Goal: Information Seeking & Learning: Find specific fact

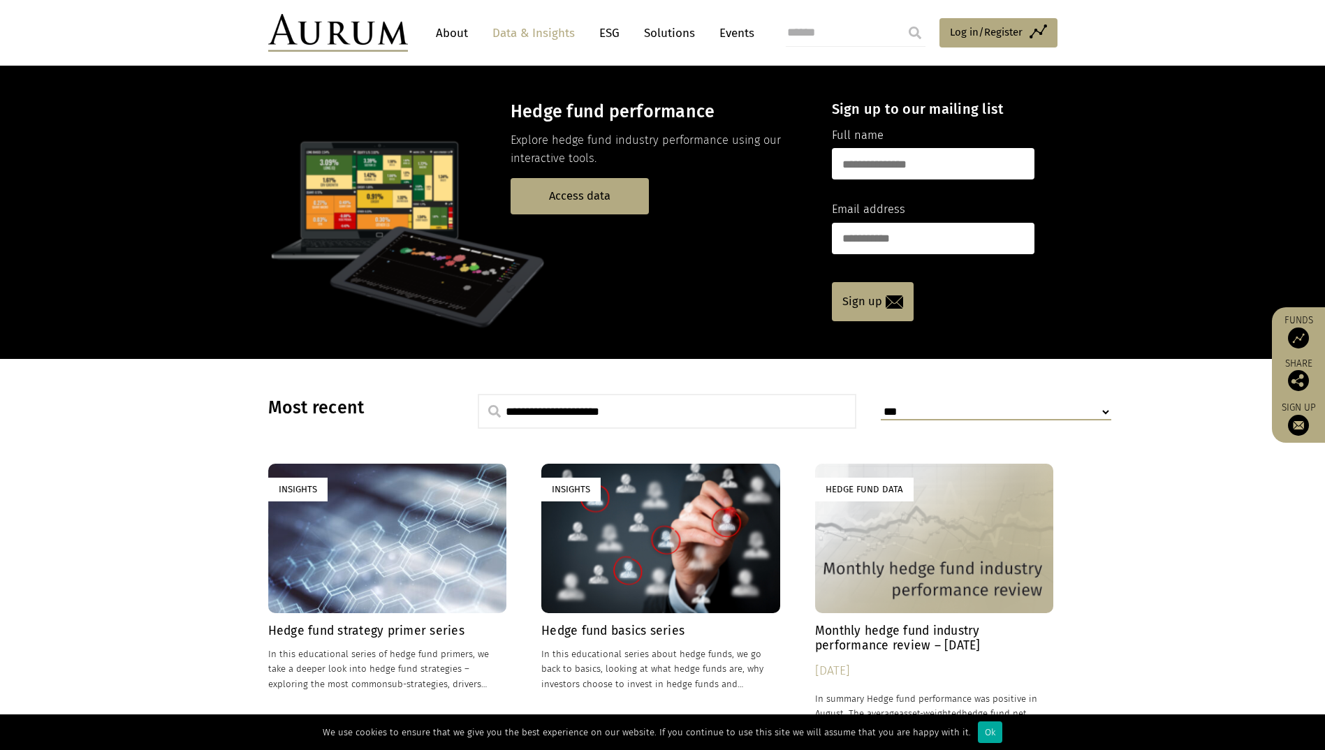
scroll to position [43, 0]
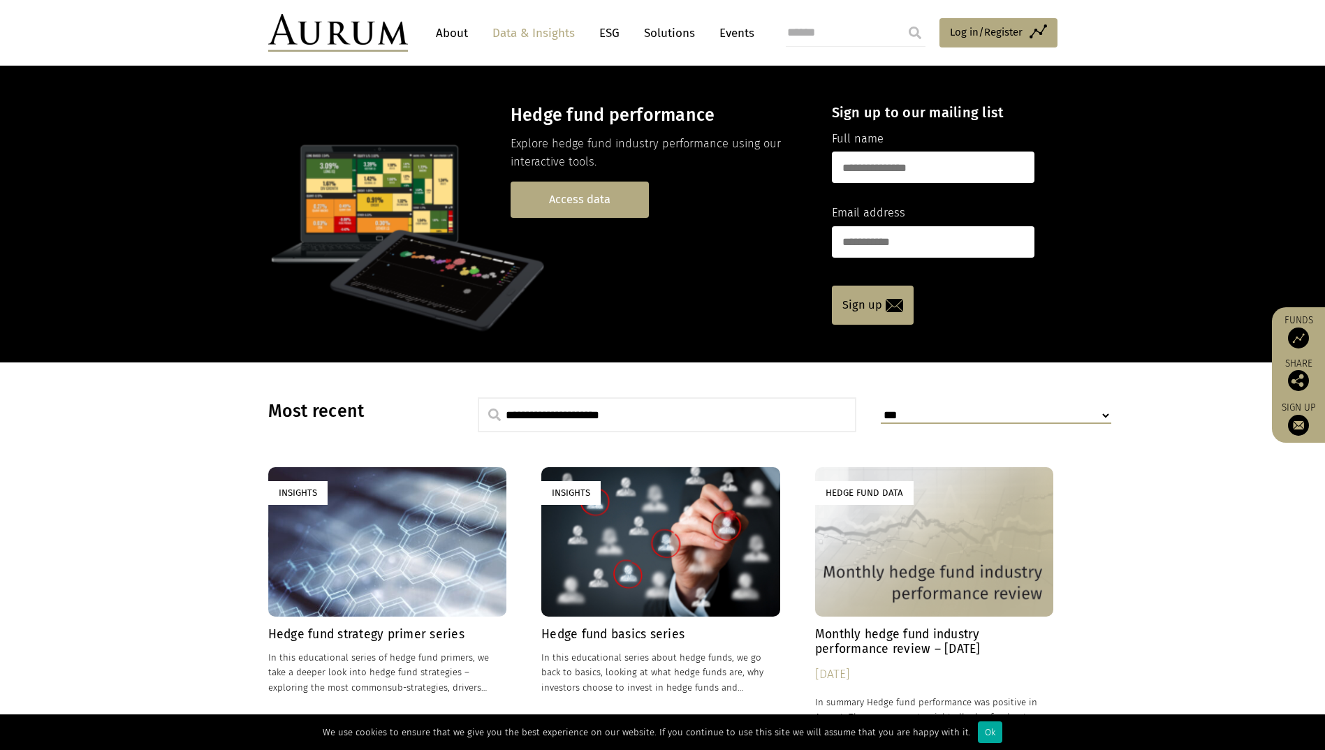
click at [580, 193] on link "Access data" at bounding box center [580, 200] width 138 height 36
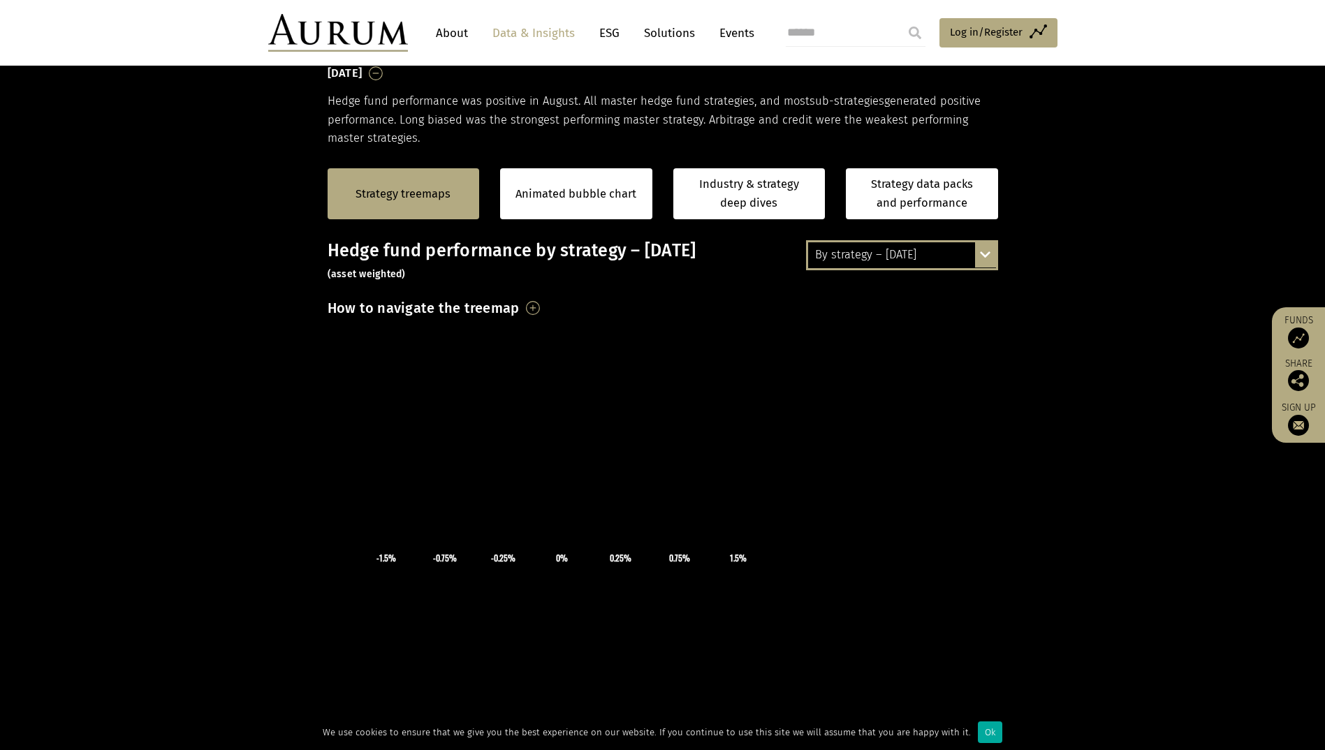
scroll to position [224, 0]
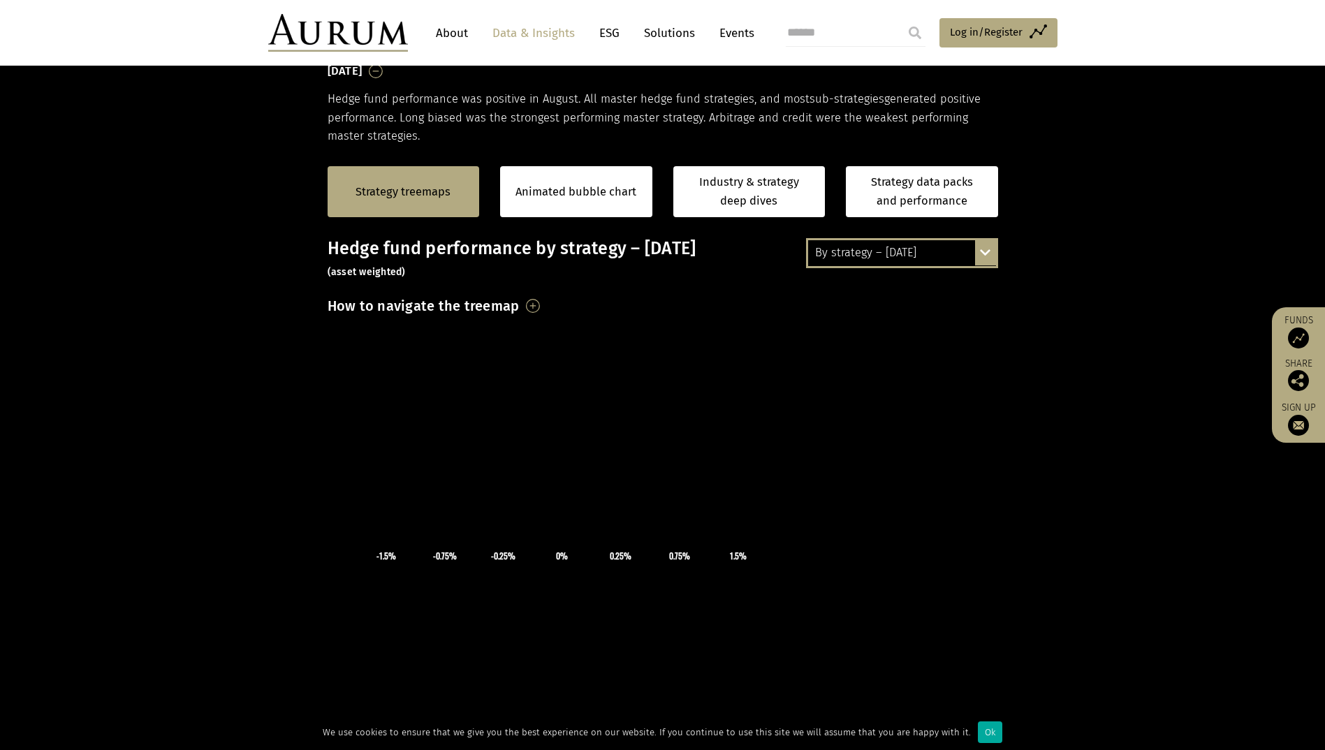
click at [993, 251] on div "By strategy – [DATE] By strategy – [DATE] By strategy – year to date 2016 – [DA…" at bounding box center [902, 252] width 192 height 29
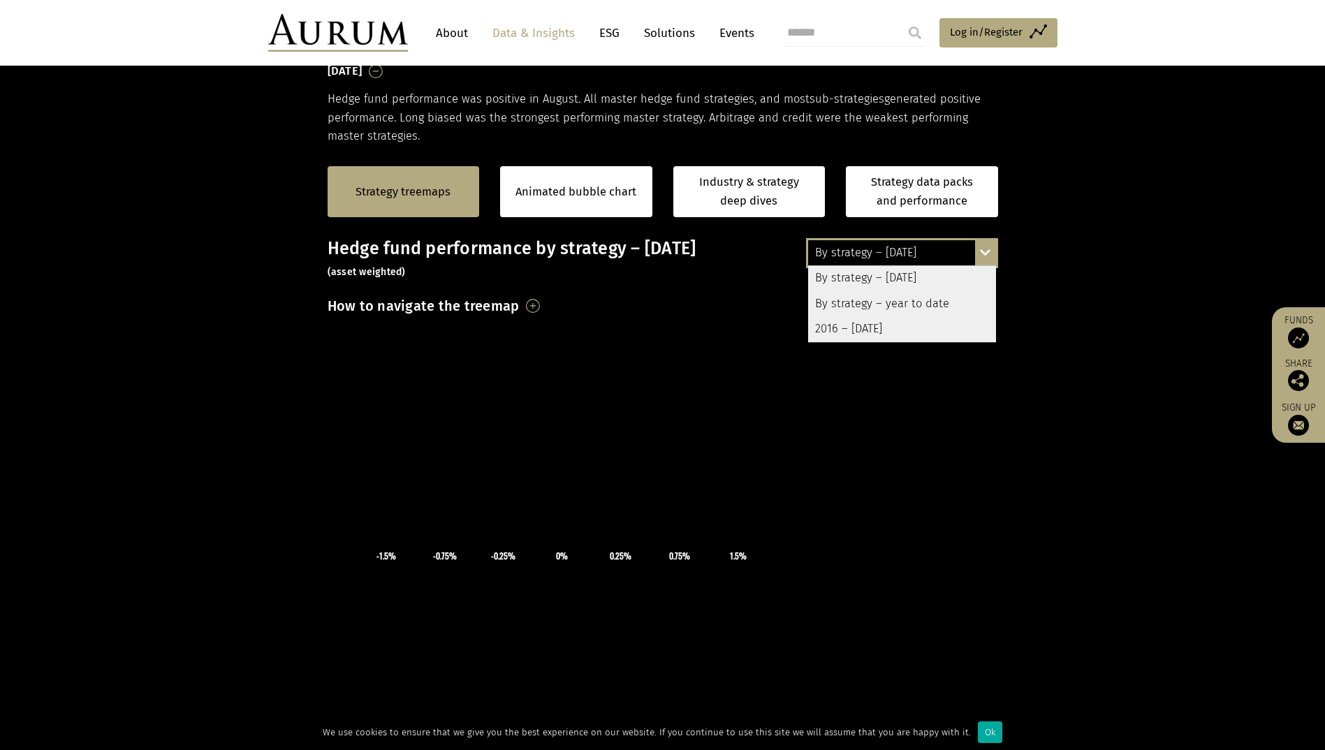
click at [909, 304] on div "By strategy – year to date" at bounding box center [902, 303] width 188 height 25
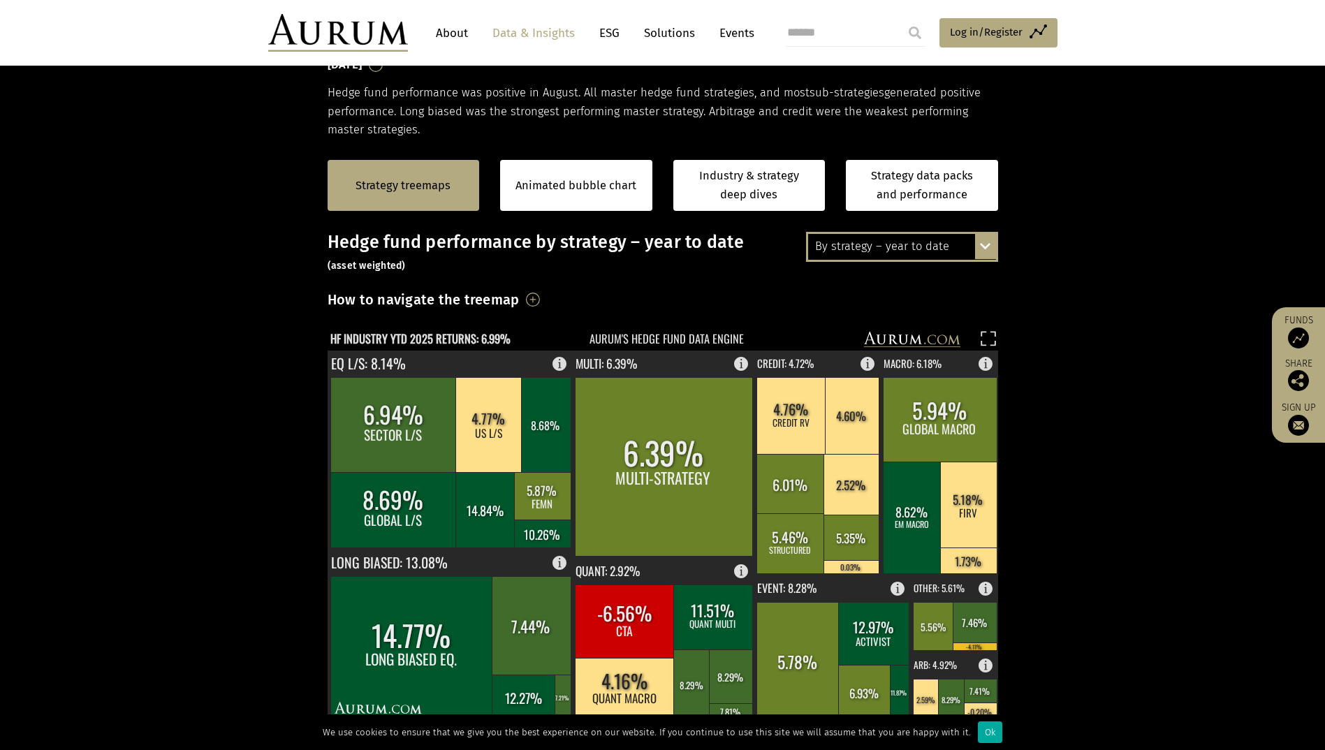
scroll to position [263, 0]
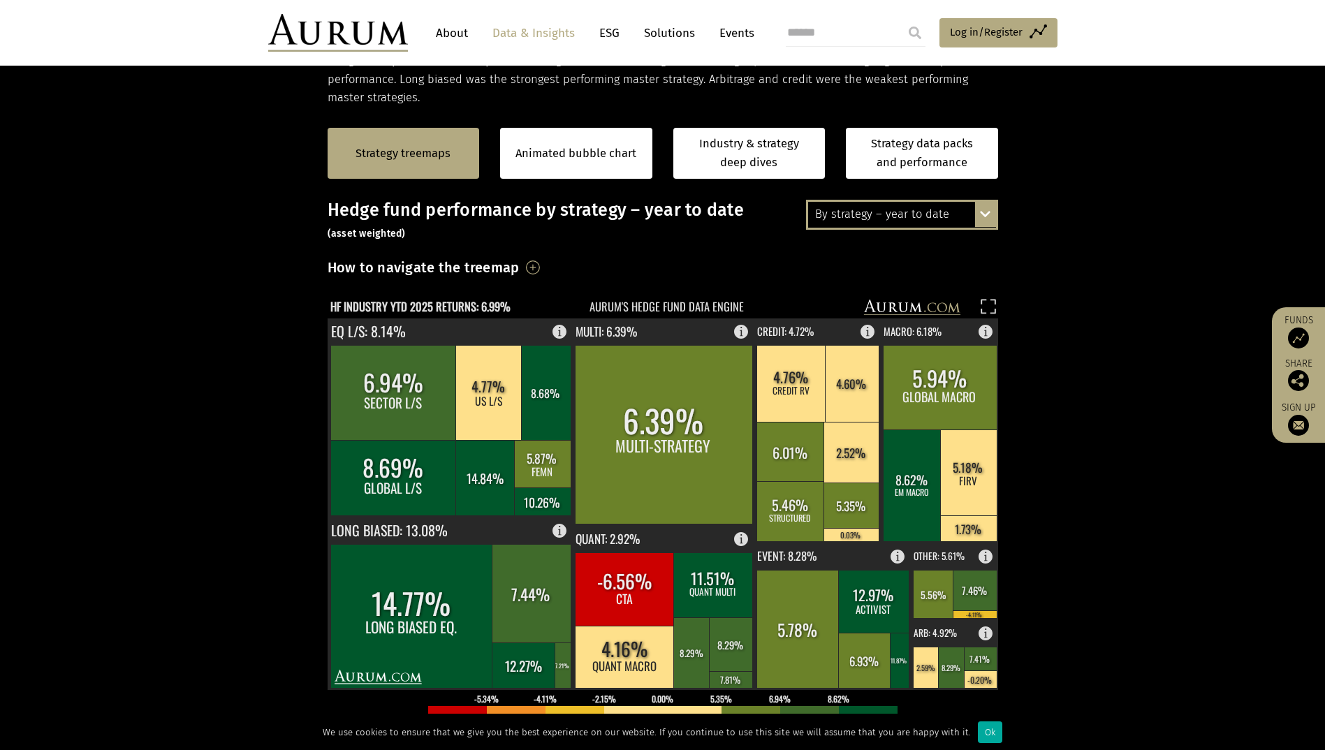
click at [985, 214] on div "By strategy – year to date By strategy – [DATE] By strategy – year to date 2016…" at bounding box center [902, 214] width 192 height 29
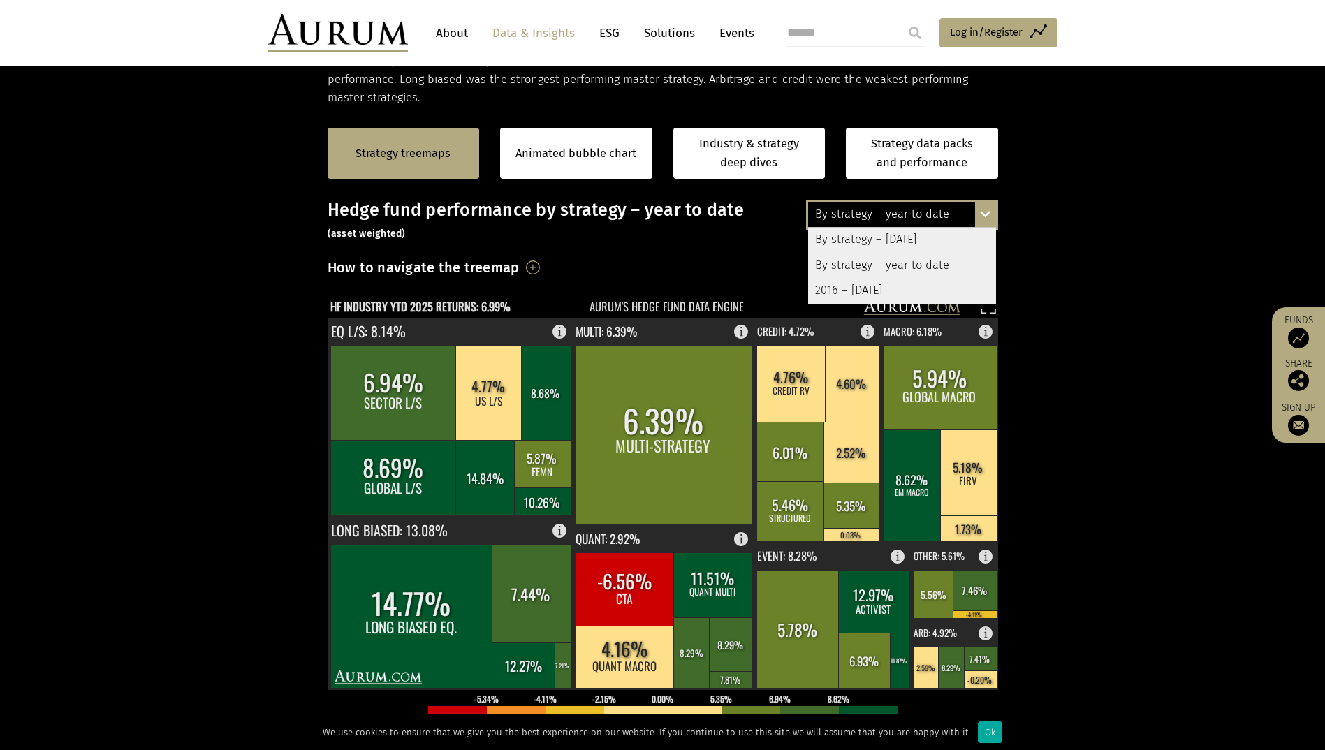
click at [895, 293] on div "2016 – [DATE]" at bounding box center [902, 290] width 188 height 25
